Goal: Find specific page/section: Find specific page/section

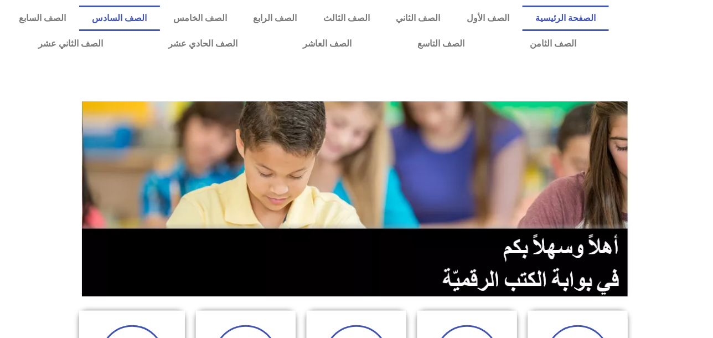
click at [161, 11] on link "الصف السادس" at bounding box center [119, 18] width 81 height 25
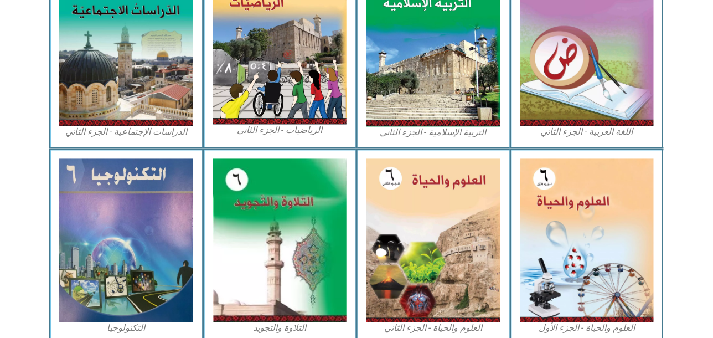
scroll to position [609, 0]
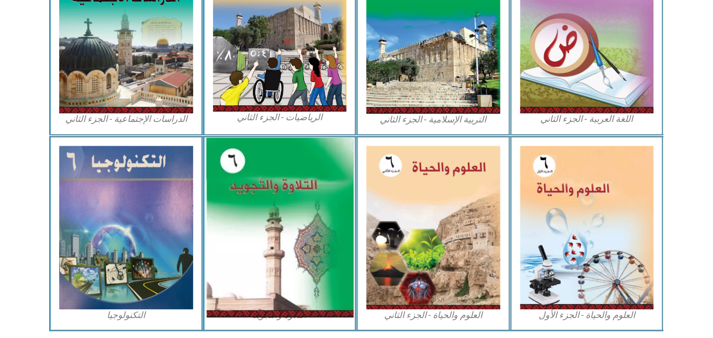
click at [297, 226] on img at bounding box center [279, 227] width 147 height 179
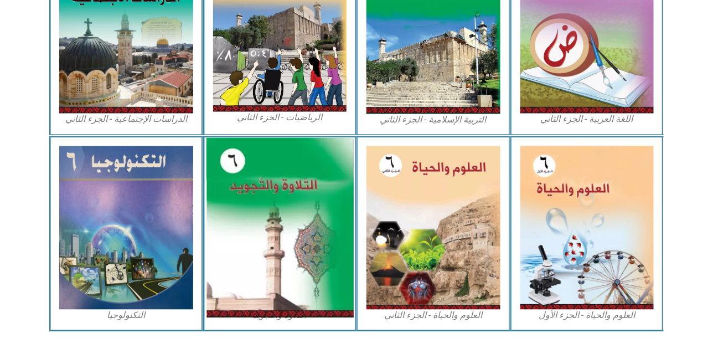
click at [297, 226] on img at bounding box center [279, 227] width 147 height 179
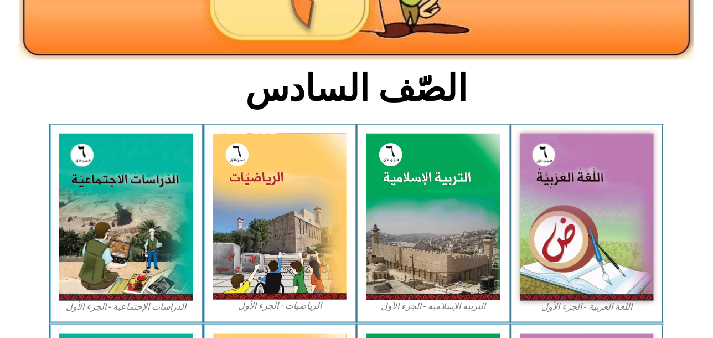
scroll to position [0, 0]
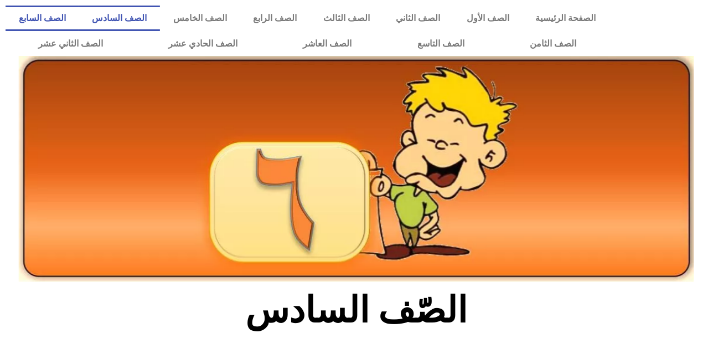
click at [79, 18] on link "الصف السابع" at bounding box center [43, 18] width 74 height 25
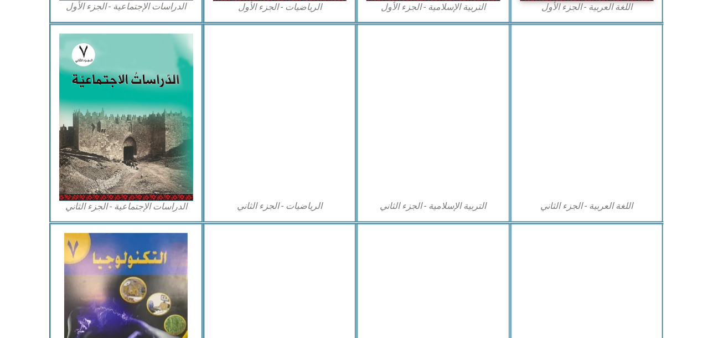
scroll to position [650, 0]
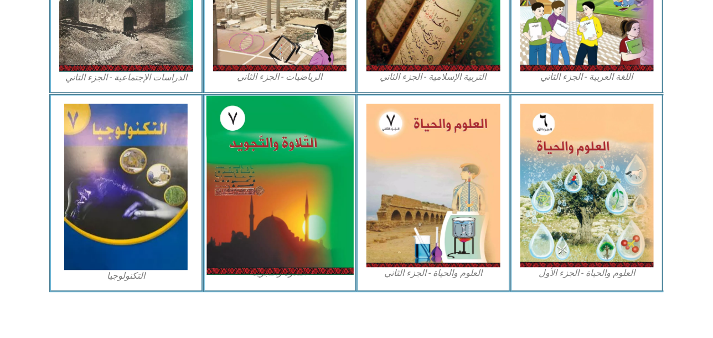
click at [300, 158] on img at bounding box center [279, 184] width 147 height 179
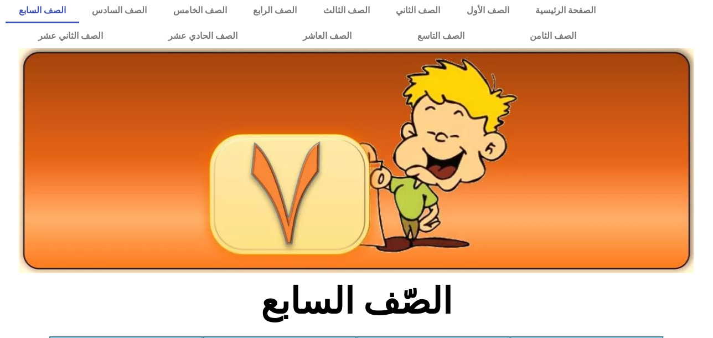
scroll to position [0, 0]
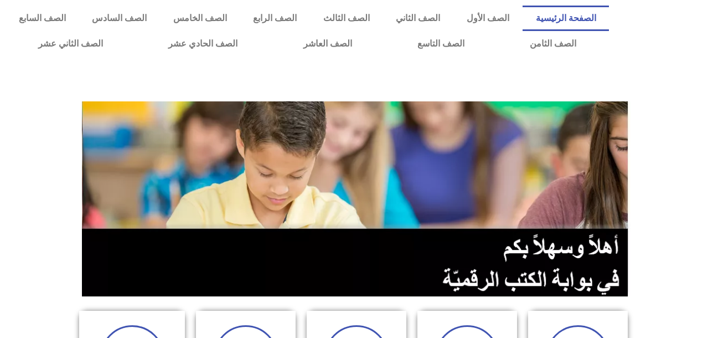
scroll to position [166, 0]
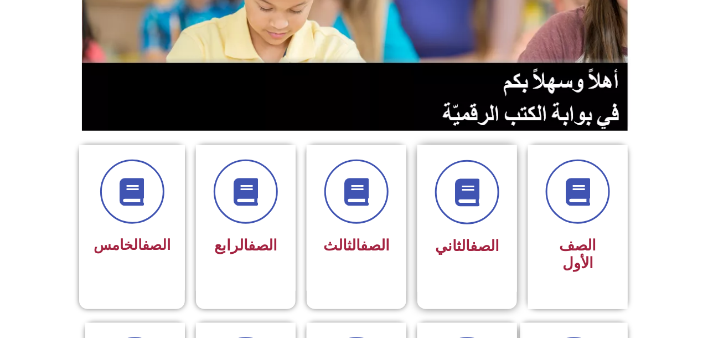
click at [498, 216] on div at bounding box center [468, 192] width 70 height 64
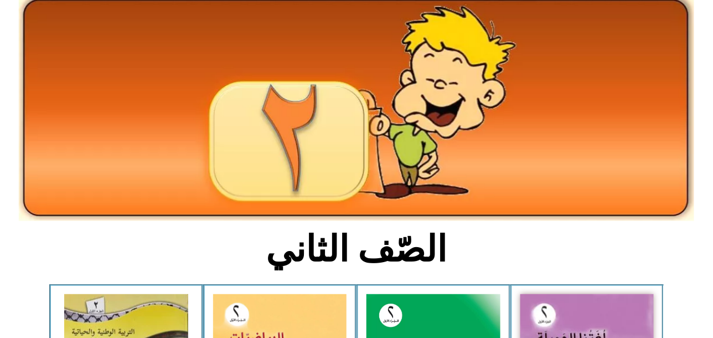
scroll to position [276, 0]
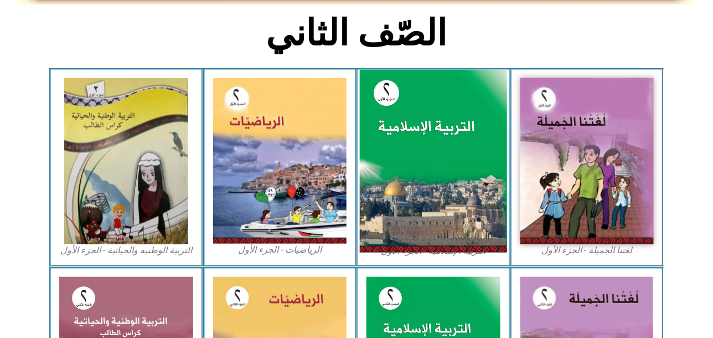
click at [472, 199] on img at bounding box center [433, 161] width 147 height 183
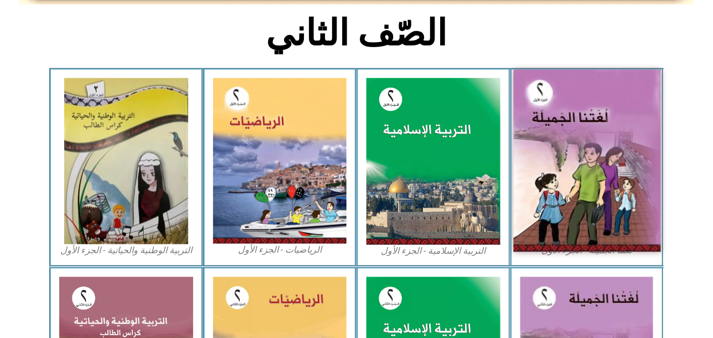
click at [571, 178] on img at bounding box center [586, 161] width 147 height 182
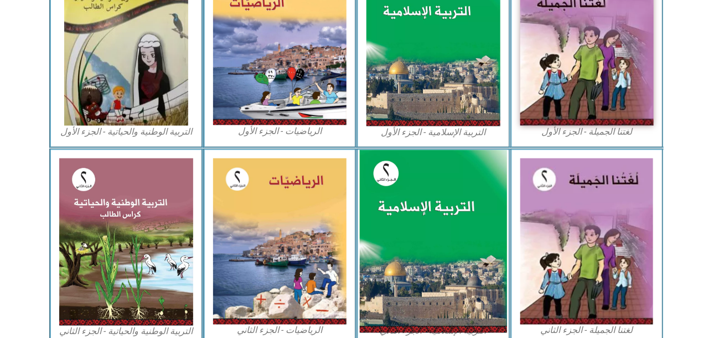
scroll to position [405, 0]
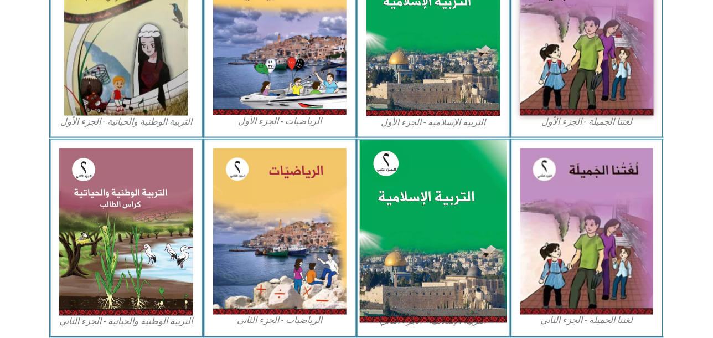
click at [449, 189] on img at bounding box center [433, 231] width 147 height 183
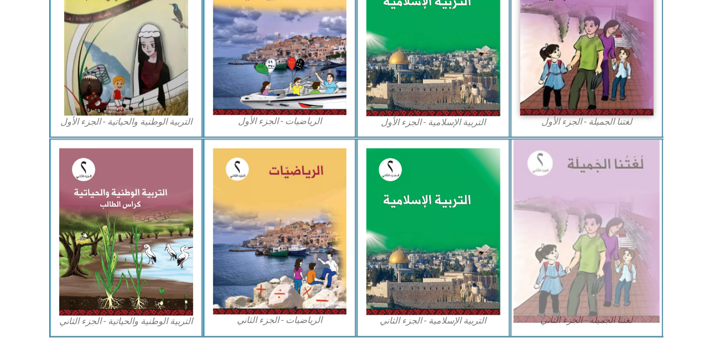
click at [565, 203] on img at bounding box center [587, 231] width 146 height 183
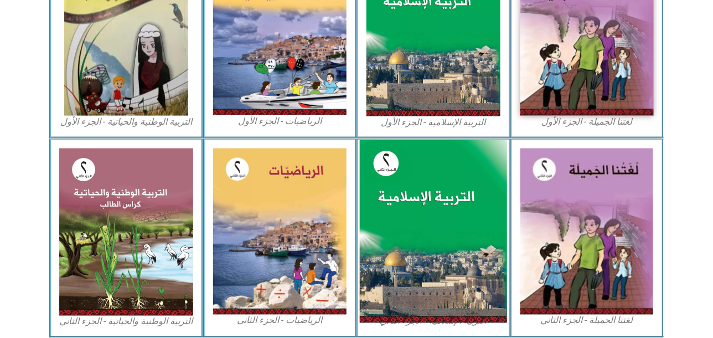
click at [478, 202] on img at bounding box center [433, 231] width 147 height 183
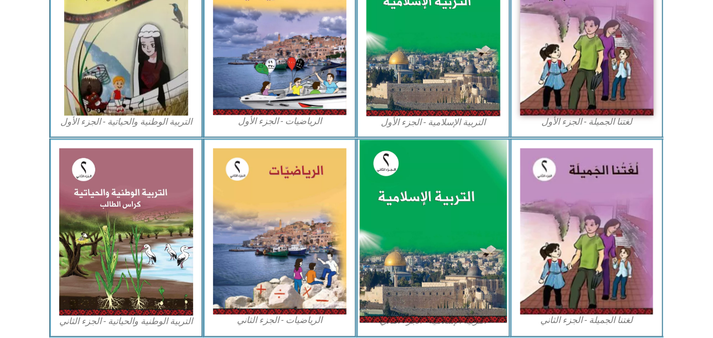
click at [478, 202] on img at bounding box center [433, 231] width 147 height 183
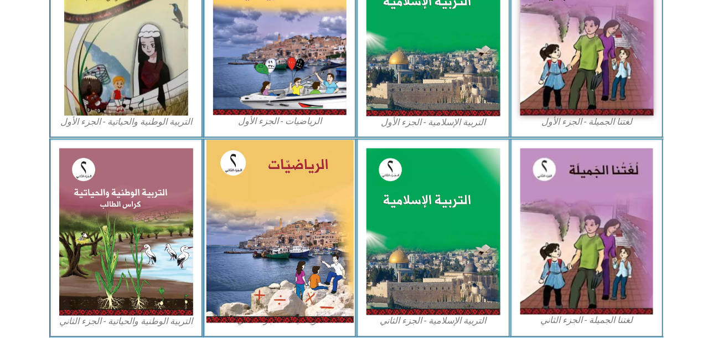
click at [327, 194] on img at bounding box center [279, 231] width 147 height 183
click at [327, 193] on img at bounding box center [279, 231] width 147 height 183
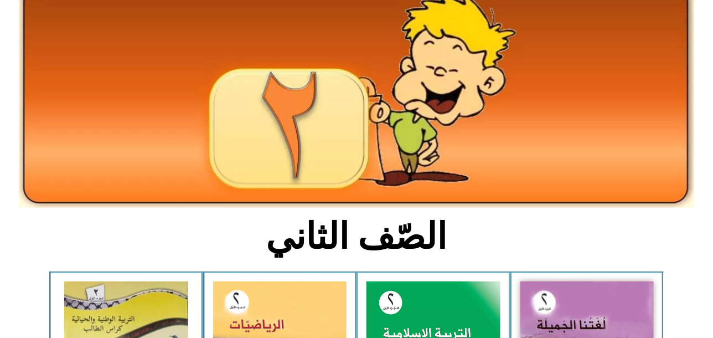
scroll to position [0, 0]
